Goal: Find specific page/section

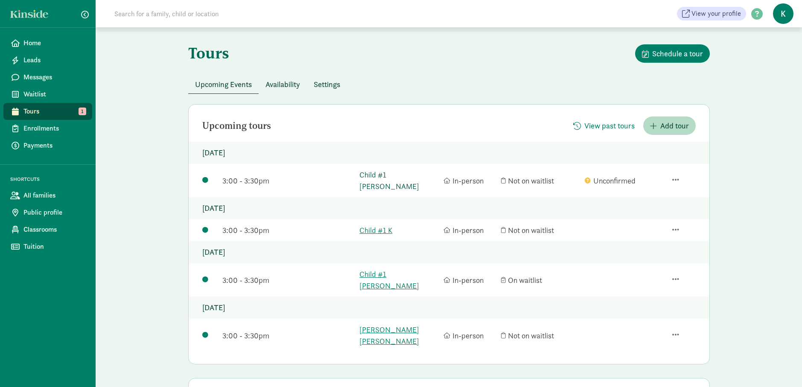
click at [382, 171] on link "Child #1 [PERSON_NAME]" at bounding box center [399, 180] width 80 height 23
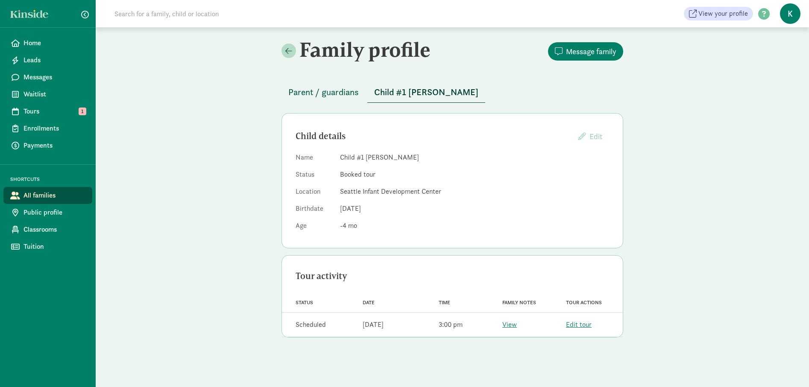
click at [315, 90] on span "Parent / guardians" at bounding box center [323, 92] width 70 height 14
